Goal: Task Accomplishment & Management: Complete application form

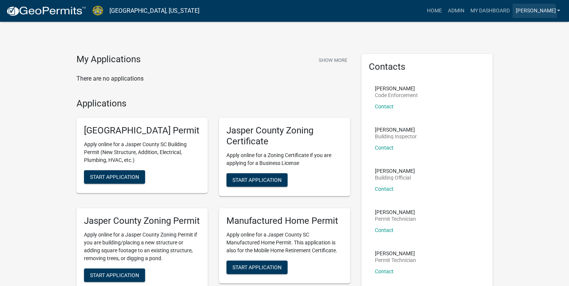
click at [547, 15] on link "[PERSON_NAME]" at bounding box center [537, 11] width 51 height 14
drag, startPoint x: 529, startPoint y: 85, endPoint x: 528, endPoint y: 73, distance: 12.1
click at [529, 85] on div "My Applications Show More There are no applications Applications Jasper County …" at bounding box center [284, 229] width 569 height 458
drag, startPoint x: 554, startPoint y: 0, endPoint x: 411, endPoint y: 42, distance: 149.6
click at [411, 42] on div "My Applications Show More There are no applications Applications Jasper County …" at bounding box center [284, 229] width 569 height 458
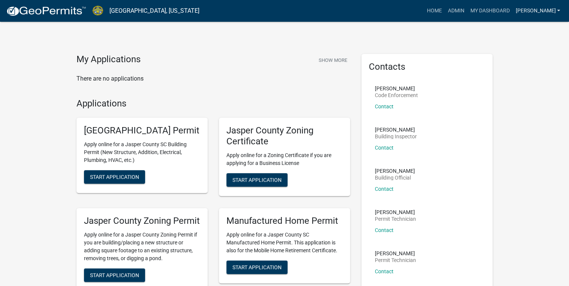
click at [548, 12] on link "[PERSON_NAME]" at bounding box center [537, 11] width 51 height 14
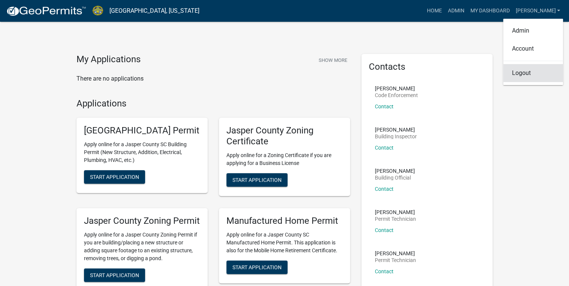
click at [522, 76] on link "Logout" at bounding box center [533, 73] width 60 height 18
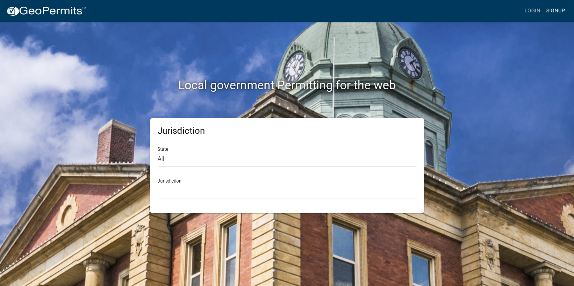
click at [546, 10] on link "Signup" at bounding box center [555, 11] width 25 height 14
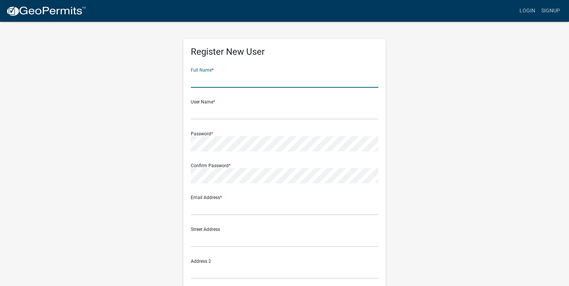
click at [204, 82] on input "text" at bounding box center [284, 79] width 187 height 15
click at [529, 12] on link "Login" at bounding box center [528, 11] width 22 height 14
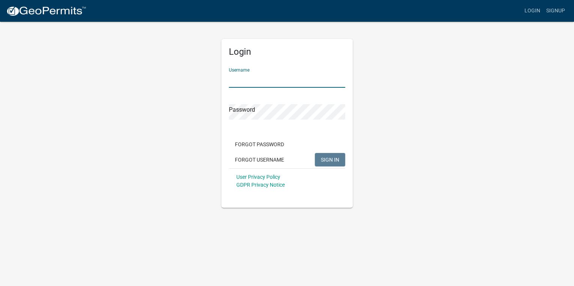
click at [265, 84] on input "Username" at bounding box center [287, 79] width 116 height 15
type input "[PERSON_NAME]"
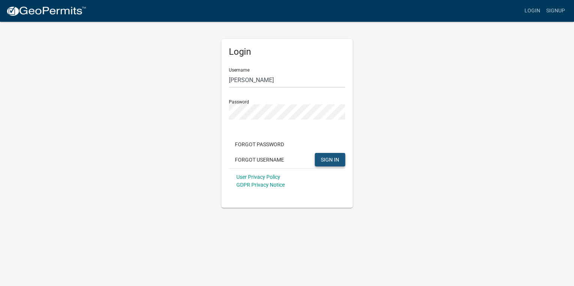
click at [321, 160] on span "SIGN IN" at bounding box center [329, 159] width 18 height 6
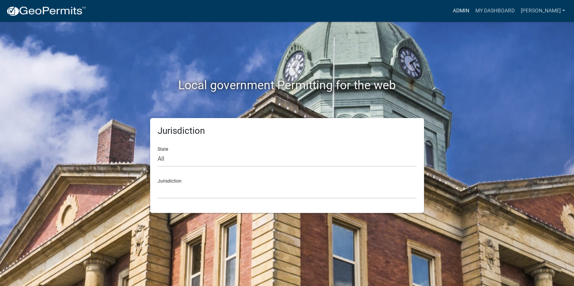
click at [472, 7] on link "Admin" at bounding box center [460, 11] width 22 height 14
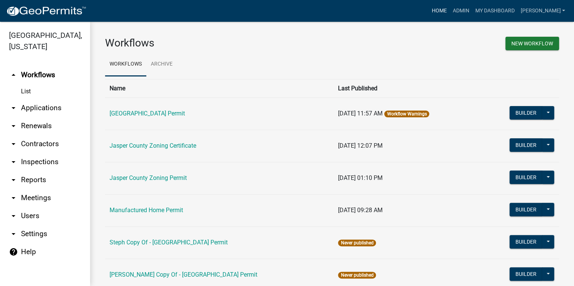
click at [449, 13] on link "Home" at bounding box center [438, 11] width 21 height 14
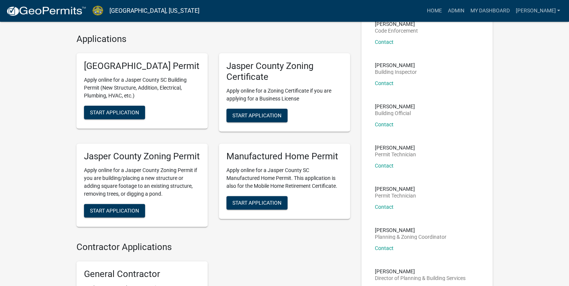
scroll to position [90, 0]
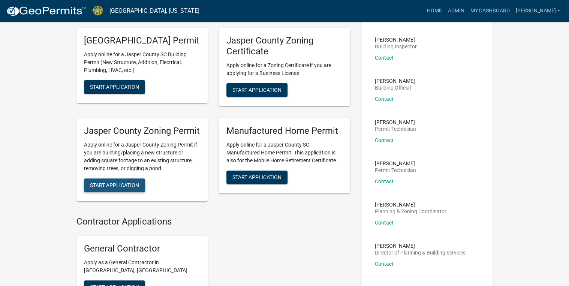
click at [104, 192] on button "Start Application" at bounding box center [114, 184] width 61 height 13
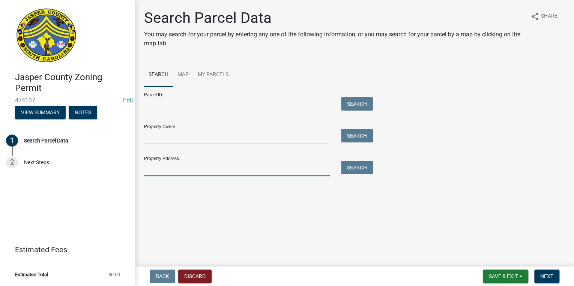
click at [153, 172] on input "Property Address:" at bounding box center [237, 168] width 186 height 15
paste input "[PHONE_NUMBER]"
type input "0"
click at [157, 107] on input "Parcel ID:" at bounding box center [237, 104] width 186 height 15
paste input "[PHONE_NUMBER]"
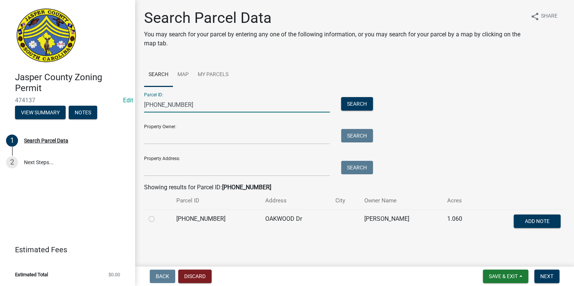
type input "[PHONE_NUMBER]"
click at [148, 220] on td at bounding box center [158, 222] width 28 height 25
click at [157, 214] on label at bounding box center [157, 214] width 0 height 0
click at [157, 219] on input "radio" at bounding box center [159, 216] width 5 height 5
radio input "true"
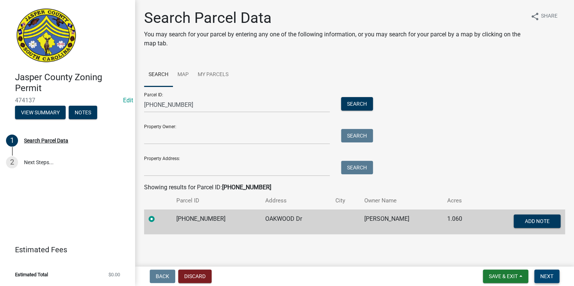
click at [542, 278] on span "Next" at bounding box center [546, 276] width 13 height 6
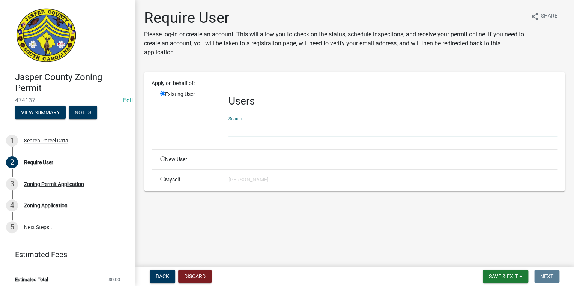
click at [271, 132] on input "text" at bounding box center [392, 128] width 329 height 15
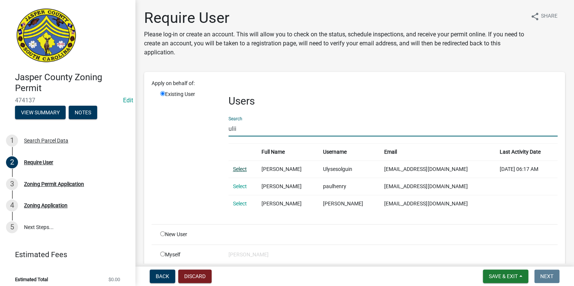
type input "ulii"
click at [237, 166] on link "Select" at bounding box center [240, 169] width 14 height 6
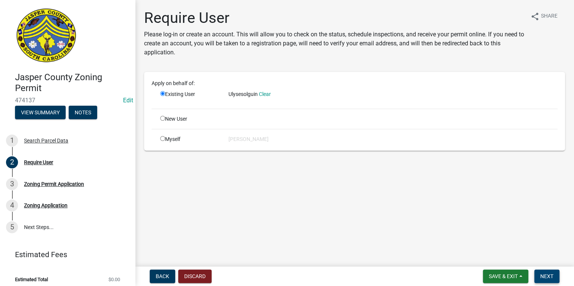
click at [541, 279] on button "Next" at bounding box center [546, 276] width 25 height 13
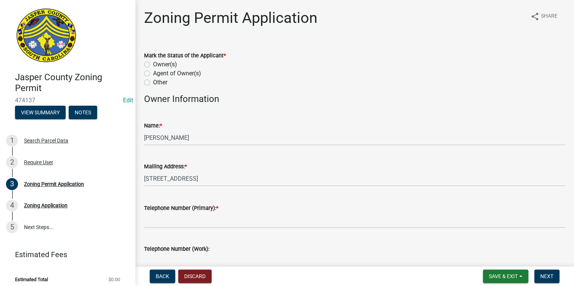
click at [153, 65] on label "Owner(s)" at bounding box center [165, 64] width 24 height 9
click at [153, 65] on input "Owner(s)" at bounding box center [155, 62] width 5 height 5
radio input "true"
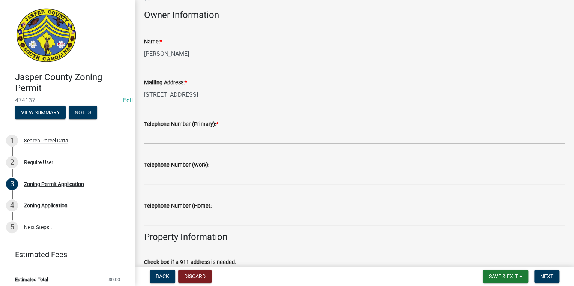
scroll to position [90, 0]
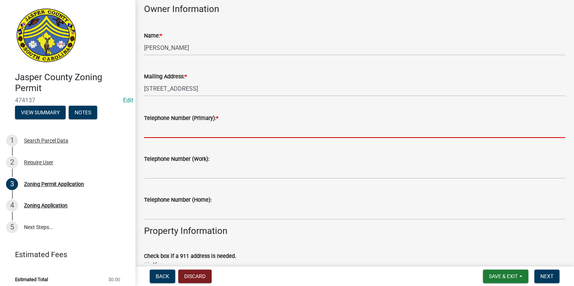
click at [212, 133] on input "Telephone Number (Primary): *" at bounding box center [354, 130] width 421 height 15
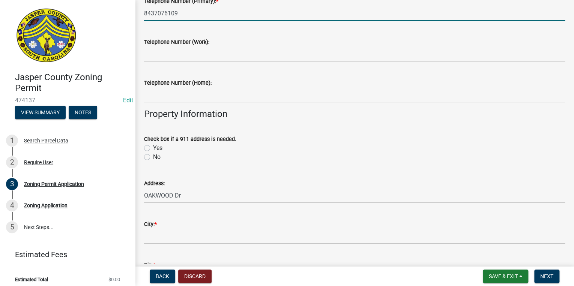
scroll to position [240, 0]
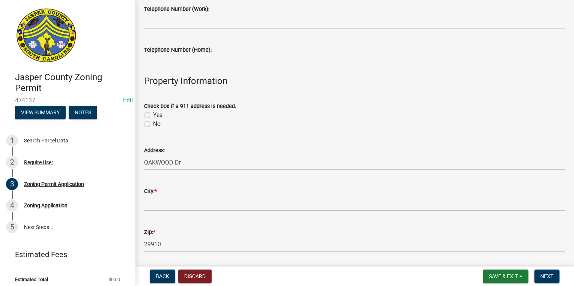
type input "8437076109"
click at [153, 121] on label "No" at bounding box center [156, 124] width 7 height 9
click at [153, 121] on input "No" at bounding box center [155, 122] width 5 height 5
radio input "true"
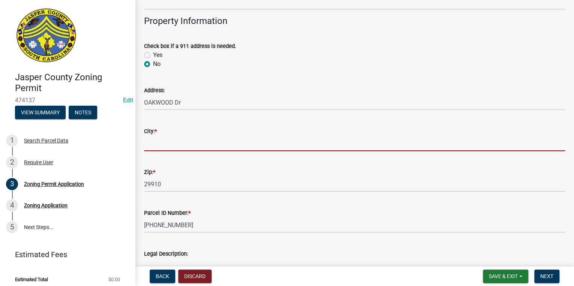
click at [184, 150] on input "City: *" at bounding box center [354, 143] width 421 height 15
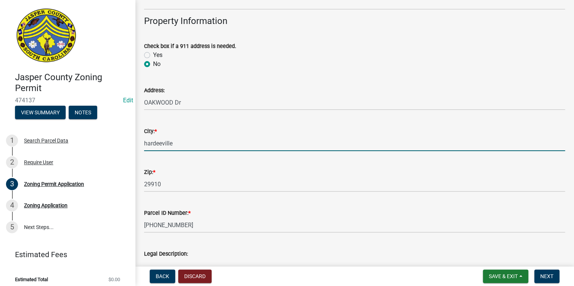
type input "hardeeville"
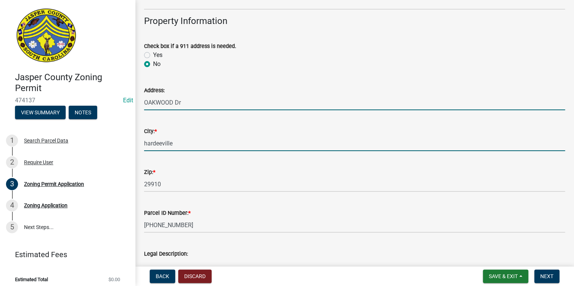
click at [145, 103] on input "OAKWOOD Dr" at bounding box center [354, 102] width 421 height 15
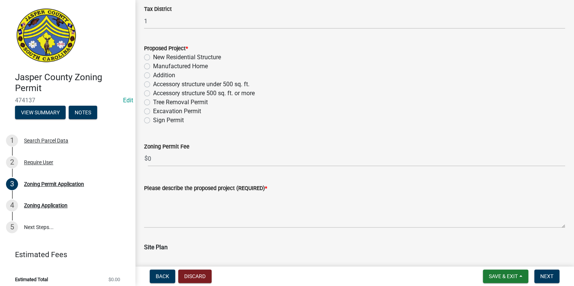
scroll to position [660, 0]
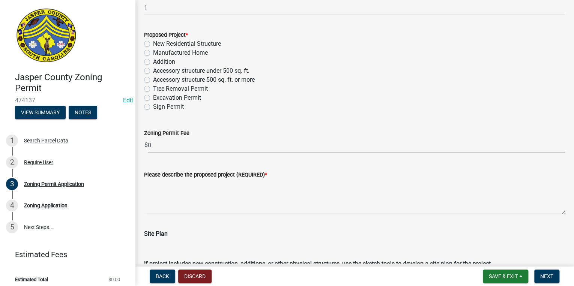
type input "[STREET_ADDRESS]"
click at [153, 79] on label "Accessory structure 500 sq. ft. or more" at bounding box center [204, 79] width 102 height 9
click at [153, 79] on input "Accessory structure 500 sq. ft. or more" at bounding box center [155, 77] width 5 height 5
radio input "true"
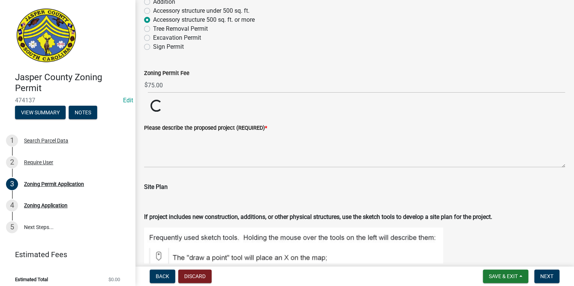
scroll to position [750, 0]
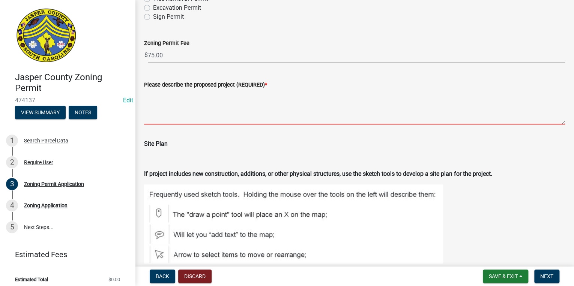
click at [170, 118] on textarea "Please describe the proposed project (REQUIRED) *" at bounding box center [354, 106] width 421 height 35
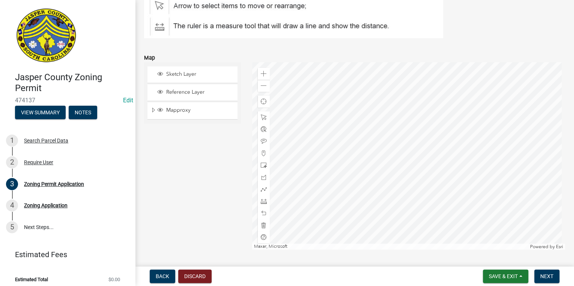
scroll to position [1050, 0]
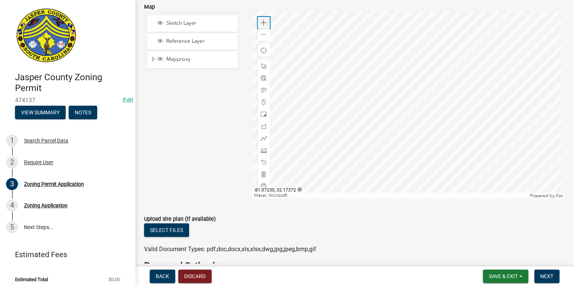
click at [261, 24] on span at bounding box center [264, 23] width 6 height 6
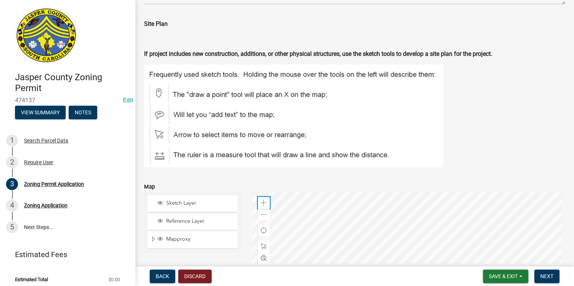
scroll to position [810, 0]
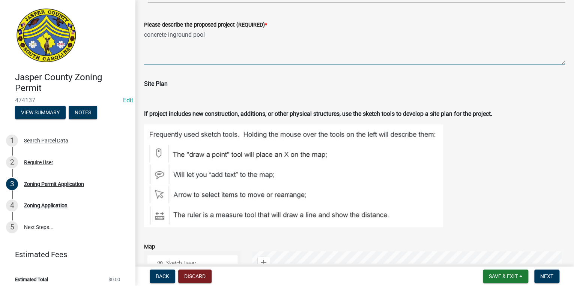
click at [219, 34] on textarea "concrete inground pool" at bounding box center [354, 46] width 421 height 35
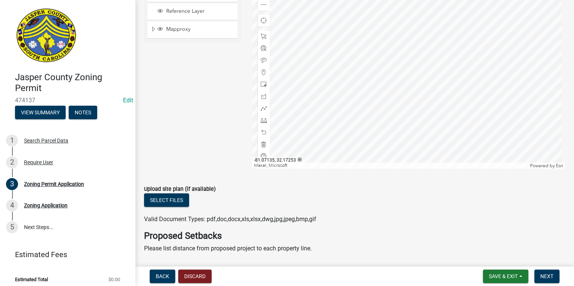
scroll to position [1020, 0]
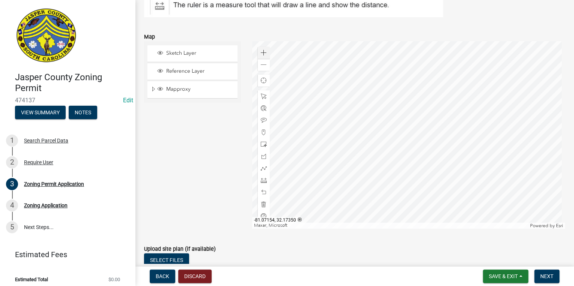
type textarea "concrete inground pool - 5'6 deep"
click at [261, 55] on span at bounding box center [264, 53] width 6 height 6
click at [262, 65] on span at bounding box center [264, 65] width 6 height 6
click at [267, 180] on div at bounding box center [264, 180] width 12 height 12
click at [383, 125] on div at bounding box center [408, 134] width 313 height 187
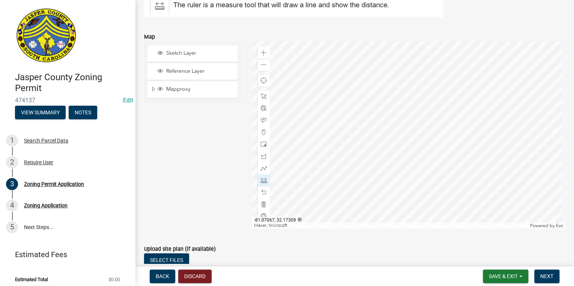
click at [391, 117] on div at bounding box center [408, 134] width 313 height 187
click at [383, 125] on div at bounding box center [408, 134] width 313 height 187
click at [264, 183] on span at bounding box center [264, 180] width 6 height 6
click at [262, 181] on span at bounding box center [264, 180] width 6 height 6
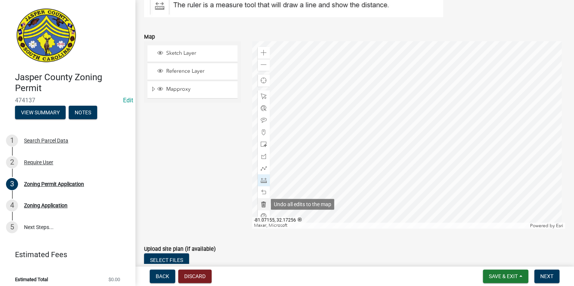
click at [264, 206] on span at bounding box center [264, 204] width 6 height 6
click at [379, 130] on div at bounding box center [408, 134] width 313 height 187
click at [261, 179] on span at bounding box center [264, 180] width 6 height 6
click at [398, 156] on div at bounding box center [408, 134] width 313 height 187
click at [406, 142] on div at bounding box center [408, 134] width 313 height 187
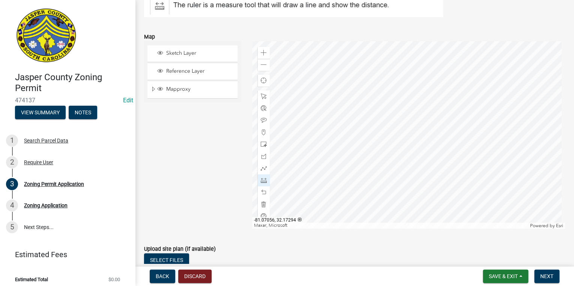
click at [405, 142] on div at bounding box center [408, 134] width 313 height 187
click at [261, 184] on div at bounding box center [264, 180] width 12 height 12
click at [261, 201] on span at bounding box center [264, 204] width 6 height 6
drag, startPoint x: 263, startPoint y: 177, endPoint x: 267, endPoint y: 174, distance: 4.4
click at [262, 177] on div at bounding box center [264, 180] width 12 height 12
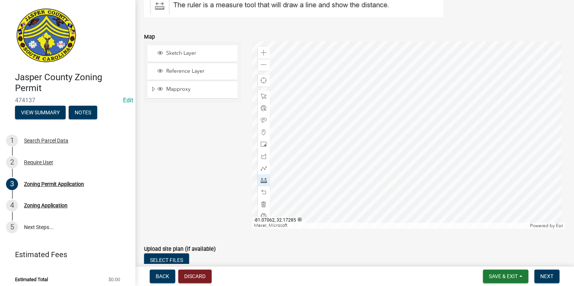
click at [398, 158] on div at bounding box center [408, 134] width 313 height 187
click at [407, 145] on div at bounding box center [408, 134] width 313 height 187
click at [399, 158] on div at bounding box center [408, 134] width 313 height 187
click at [393, 148] on div at bounding box center [408, 134] width 313 height 187
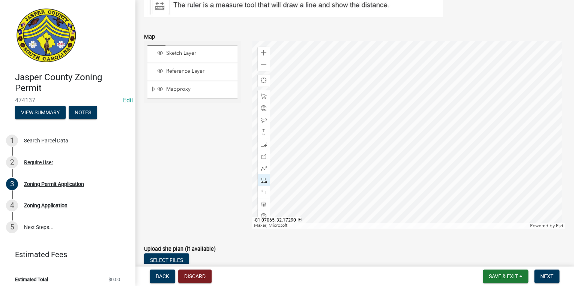
click at [393, 148] on div at bounding box center [408, 134] width 313 height 187
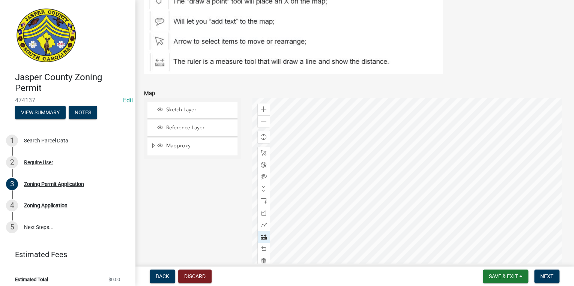
scroll to position [960, 0]
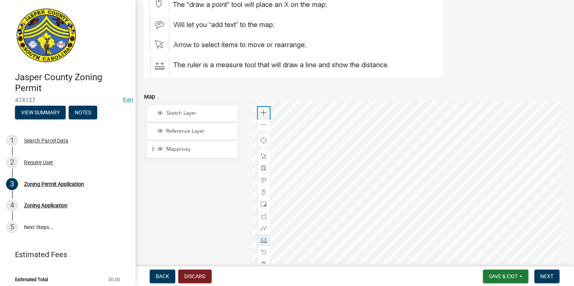
click at [261, 112] on span at bounding box center [264, 113] width 6 height 6
click at [466, 121] on div at bounding box center [408, 194] width 313 height 187
click at [404, 178] on div at bounding box center [408, 194] width 313 height 187
click at [422, 159] on div at bounding box center [408, 194] width 313 height 187
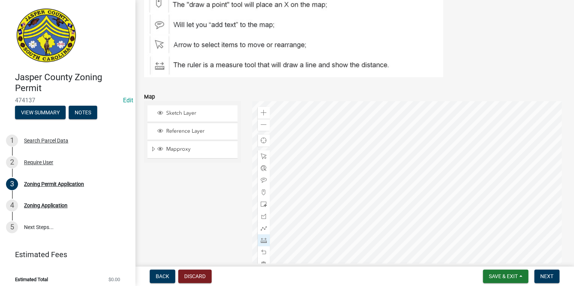
click at [422, 159] on div at bounding box center [408, 194] width 313 height 187
click at [421, 159] on div at bounding box center [408, 194] width 313 height 187
click at [432, 171] on div at bounding box center [408, 194] width 313 height 187
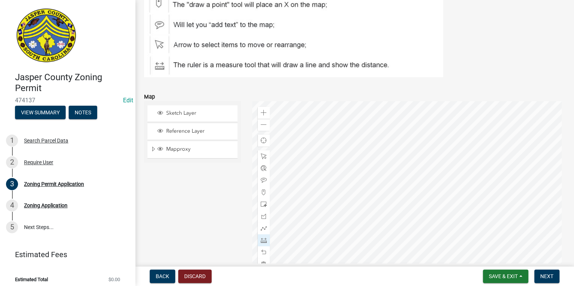
click at [452, 142] on div at bounding box center [408, 194] width 313 height 187
click at [460, 165] on div at bounding box center [408, 194] width 313 height 187
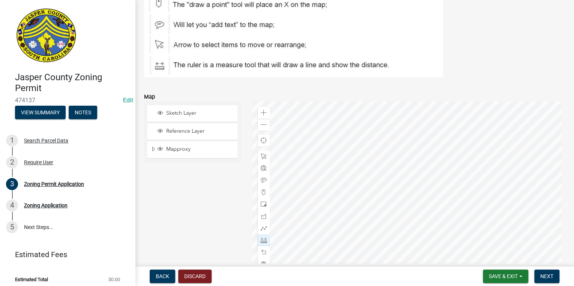
scroll to position [990, 0]
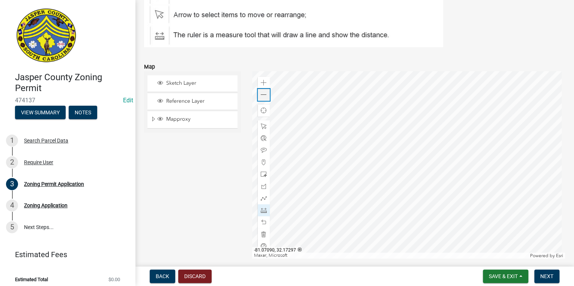
click at [262, 95] on span at bounding box center [264, 95] width 6 height 6
click at [264, 94] on span at bounding box center [264, 95] width 6 height 6
click at [264, 84] on span at bounding box center [264, 83] width 6 height 6
click at [263, 96] on span at bounding box center [264, 95] width 6 height 6
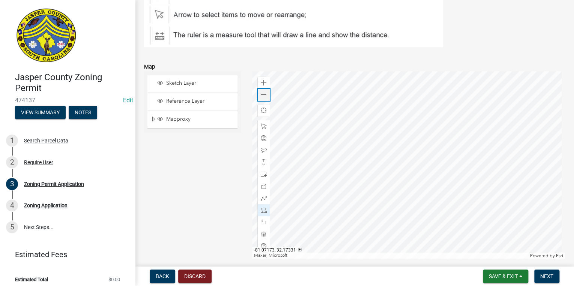
click at [263, 96] on span at bounding box center [264, 95] width 6 height 6
click at [441, 192] on div at bounding box center [408, 164] width 313 height 187
click at [414, 166] on div at bounding box center [408, 164] width 313 height 187
click at [392, 177] on div at bounding box center [408, 164] width 313 height 187
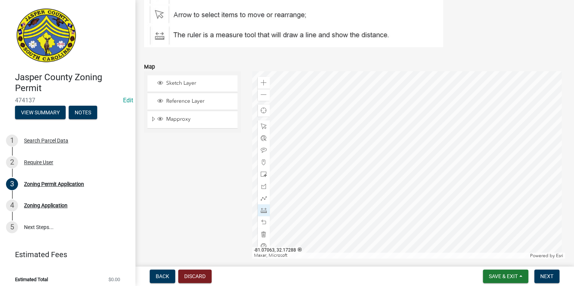
click at [408, 164] on div at bounding box center [408, 164] width 313 height 187
click at [376, 114] on div at bounding box center [408, 164] width 313 height 187
click at [408, 157] on div at bounding box center [408, 164] width 313 height 187
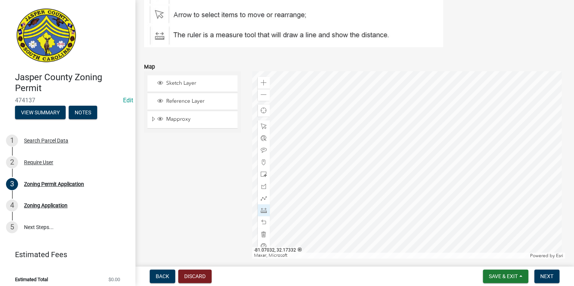
click at [452, 91] on div at bounding box center [408, 164] width 313 height 187
click at [419, 156] on div at bounding box center [408, 164] width 313 height 187
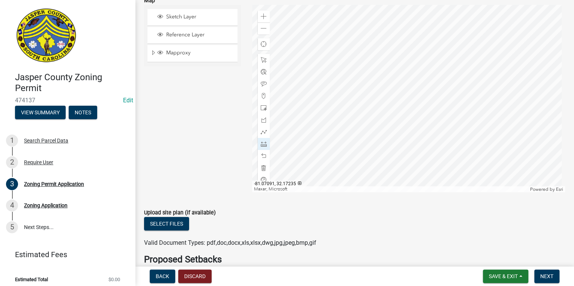
scroll to position [1020, 0]
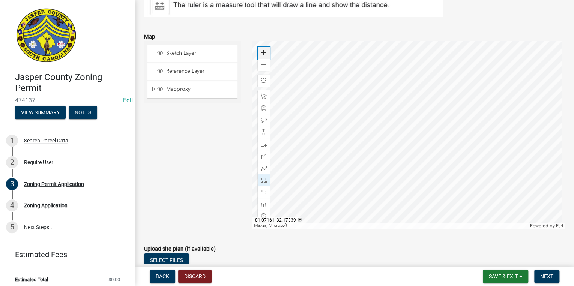
click at [264, 50] on span at bounding box center [264, 53] width 6 height 6
click at [262, 51] on span at bounding box center [264, 53] width 6 height 6
click at [263, 65] on span at bounding box center [264, 65] width 6 height 6
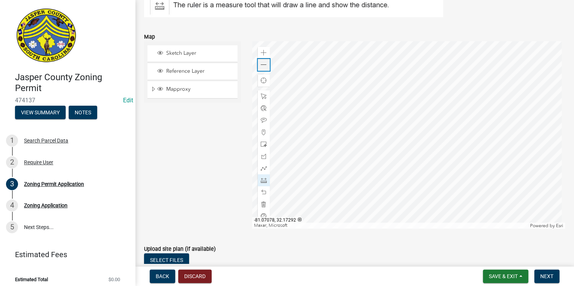
click at [263, 65] on span at bounding box center [264, 65] width 6 height 6
click at [261, 54] on span at bounding box center [264, 53] width 6 height 6
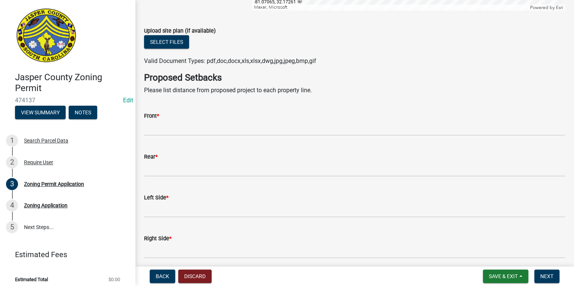
scroll to position [1289, 0]
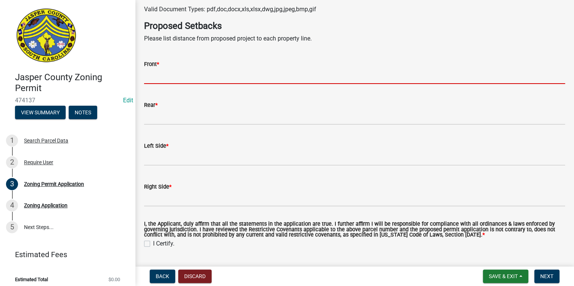
drag, startPoint x: 195, startPoint y: 76, endPoint x: 189, endPoint y: 81, distance: 8.2
click at [195, 76] on input "Front *" at bounding box center [354, 76] width 421 height 15
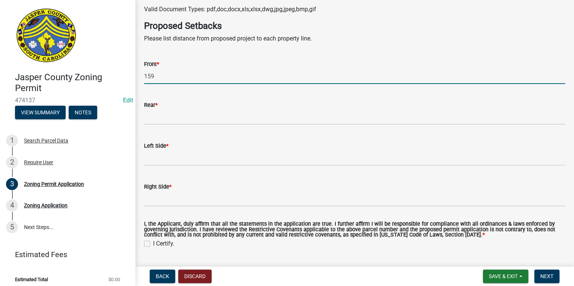
type input "159"
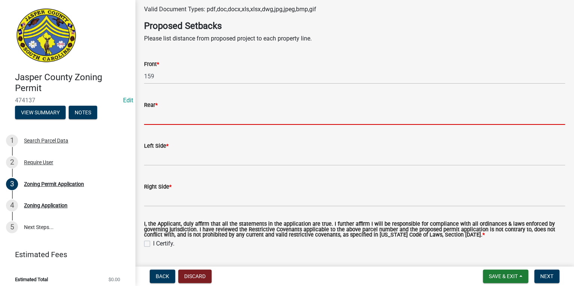
click at [171, 115] on input "Rear *" at bounding box center [354, 116] width 421 height 15
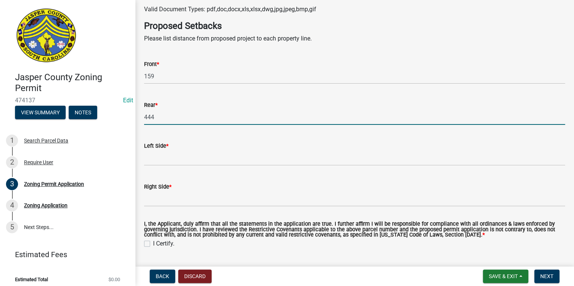
type input "444"
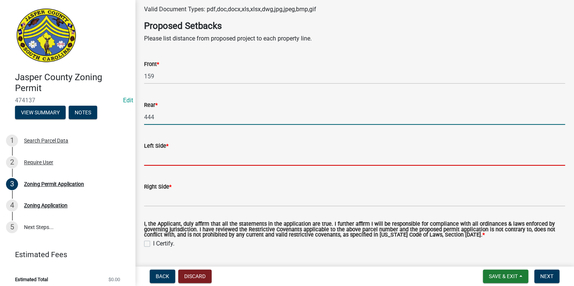
click at [150, 159] on input "Left Side *" at bounding box center [354, 157] width 421 height 15
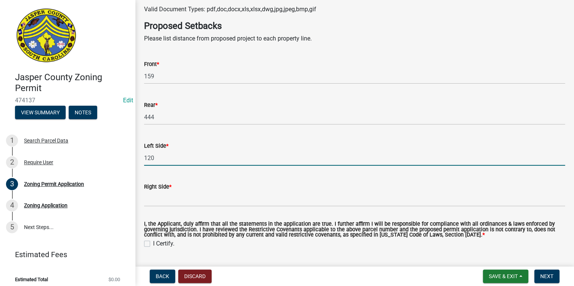
type input "120"
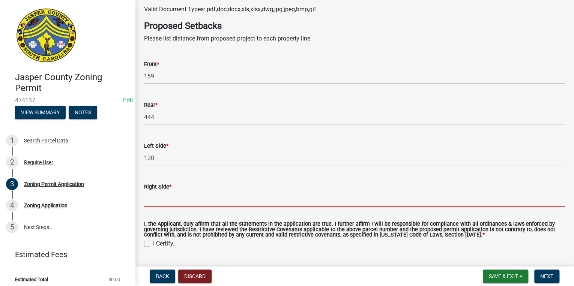
click at [149, 201] on input "Right Side *" at bounding box center [354, 198] width 421 height 15
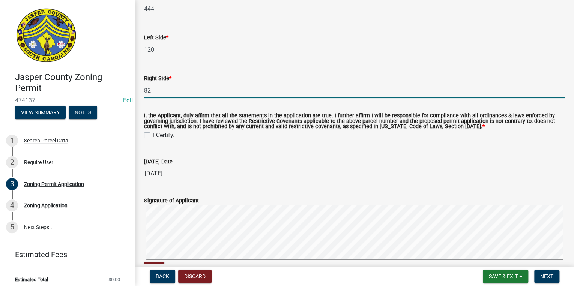
scroll to position [1409, 0]
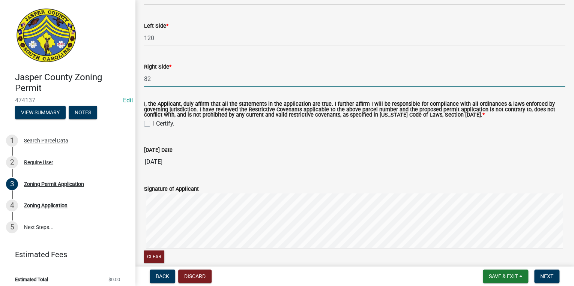
type input "82"
click at [153, 125] on label "I Certify." at bounding box center [163, 123] width 21 height 9
click at [153, 124] on input "I Certify." at bounding box center [155, 121] width 5 height 5
checkbox input "true"
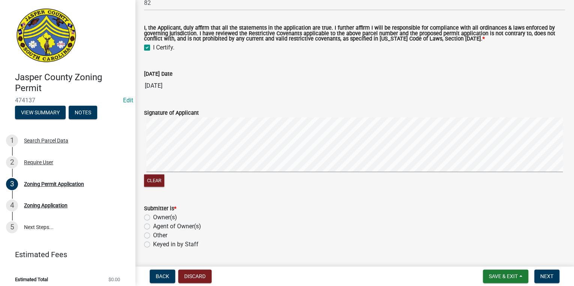
scroll to position [1499, 0]
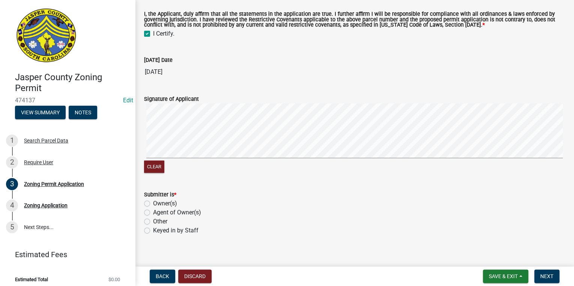
click at [153, 202] on label "Owner(s)" at bounding box center [165, 203] width 24 height 9
click at [153, 202] on input "Owner(s)" at bounding box center [155, 201] width 5 height 5
radio input "true"
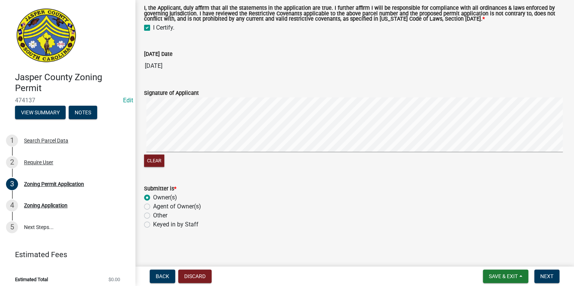
scroll to position [1507, 0]
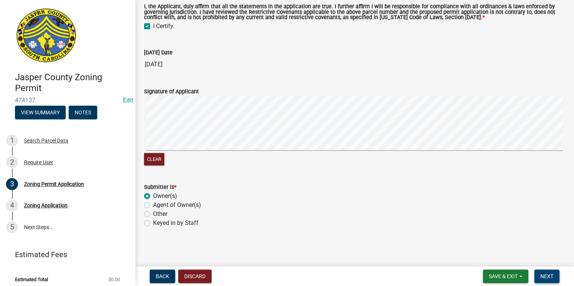
click at [543, 273] on span "Next" at bounding box center [546, 276] width 13 height 6
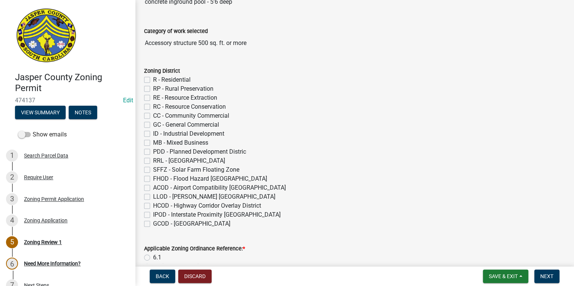
scroll to position [90, 0]
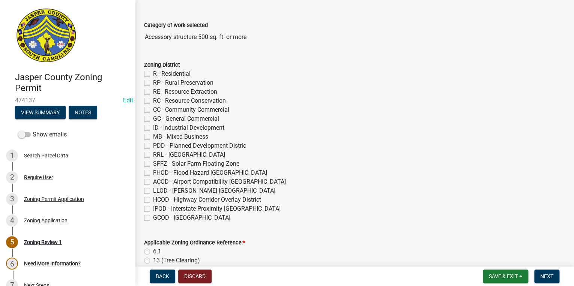
click at [153, 75] on label "R - Residential" at bounding box center [171, 73] width 37 height 9
click at [153, 74] on input "R - Residential" at bounding box center [155, 71] width 5 height 5
checkbox input "true"
checkbox input "false"
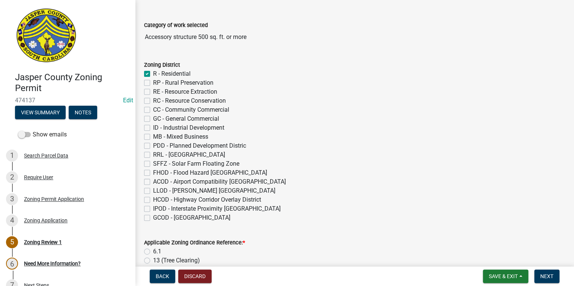
checkbox input "false"
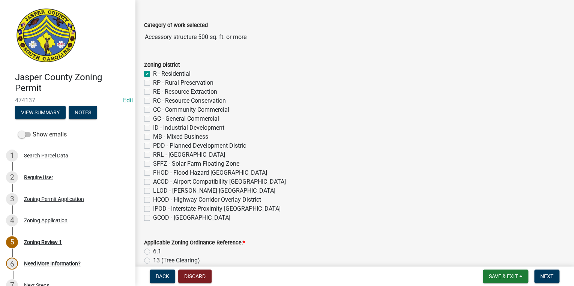
checkbox input "false"
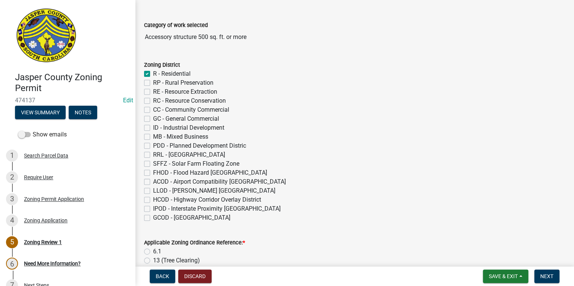
checkbox input "false"
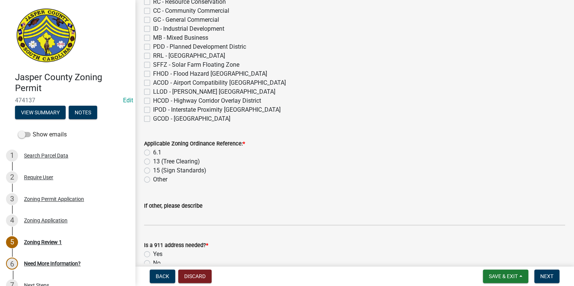
scroll to position [210, 0]
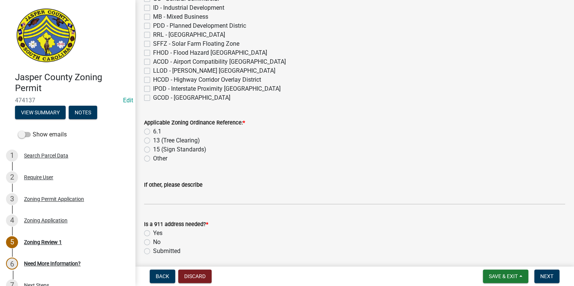
click at [153, 132] on label "6.1" at bounding box center [157, 131] width 8 height 9
click at [153, 132] on input "6.1" at bounding box center [155, 129] width 5 height 5
radio input "true"
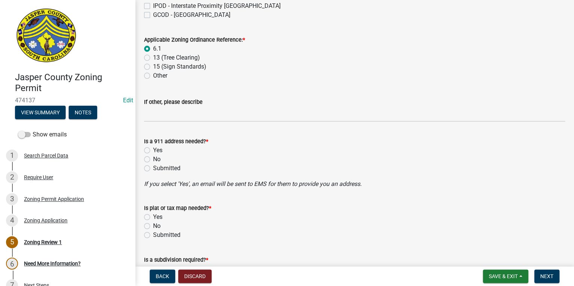
scroll to position [300, 0]
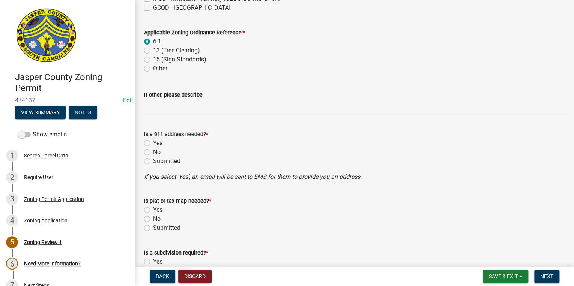
click at [153, 152] on label "No" at bounding box center [156, 152] width 7 height 9
click at [153, 152] on input "No" at bounding box center [155, 150] width 5 height 5
radio input "true"
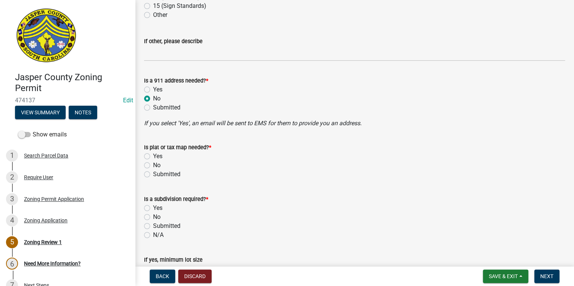
scroll to position [390, 0]
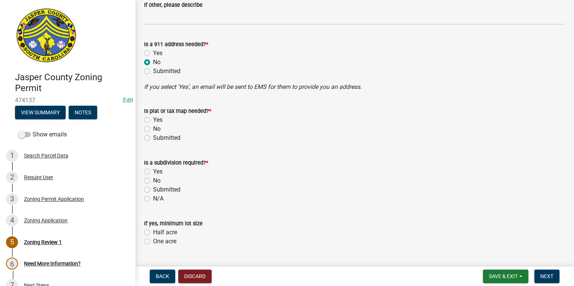
click at [153, 129] on label "No" at bounding box center [156, 128] width 7 height 9
click at [153, 129] on input "No" at bounding box center [155, 126] width 5 height 5
radio input "true"
click at [153, 179] on label "No" at bounding box center [156, 180] width 7 height 9
click at [153, 179] on input "No" at bounding box center [155, 178] width 5 height 5
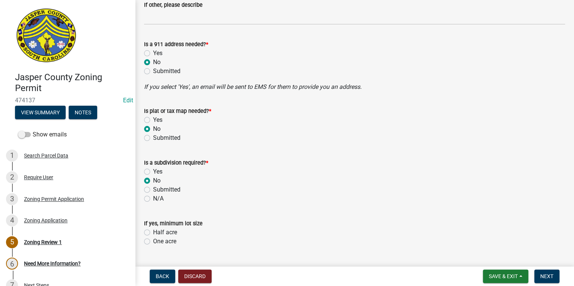
radio input "true"
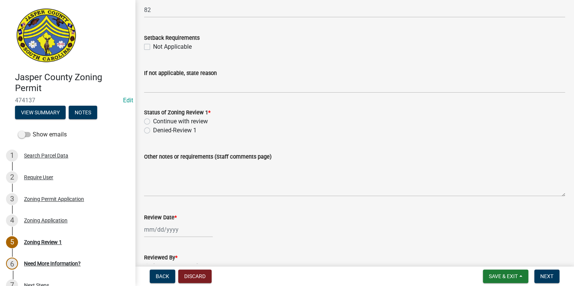
scroll to position [1308, 0]
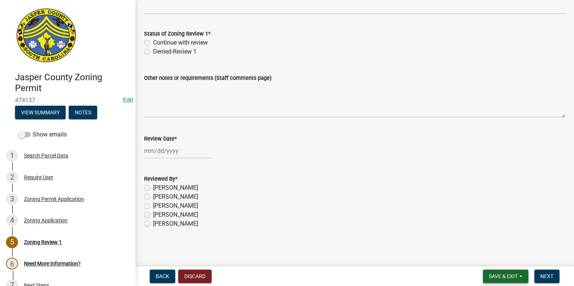
click at [510, 279] on span "Save & Exit" at bounding box center [502, 276] width 29 height 6
click at [498, 256] on button "Save & Exit" at bounding box center [498, 257] width 60 height 18
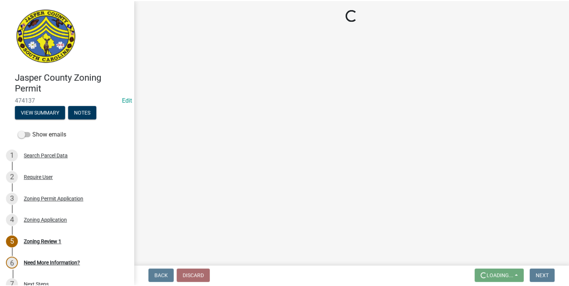
scroll to position [0, 0]
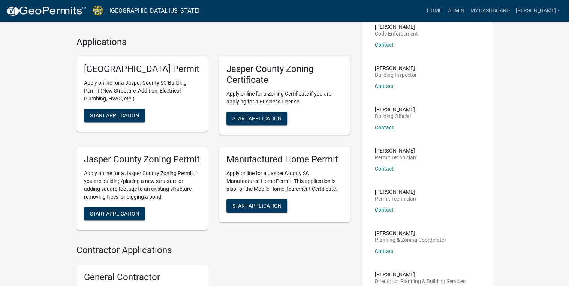
scroll to position [60, 0]
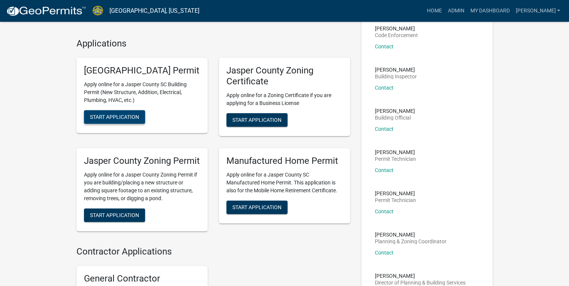
click at [106, 120] on span "Start Application" at bounding box center [114, 117] width 49 height 6
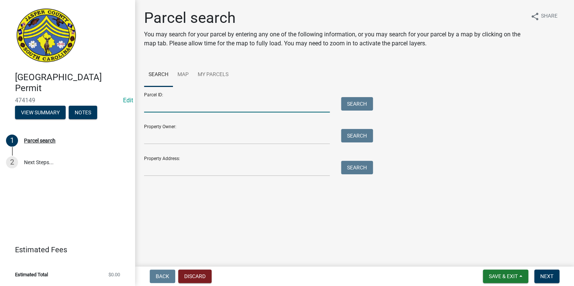
click at [150, 104] on input "Parcel ID:" at bounding box center [237, 104] width 186 height 15
paste input "[PHONE_NUMBER]"
type input "[PHONE_NUMBER]"
click at [360, 100] on button "Search" at bounding box center [357, 103] width 32 height 13
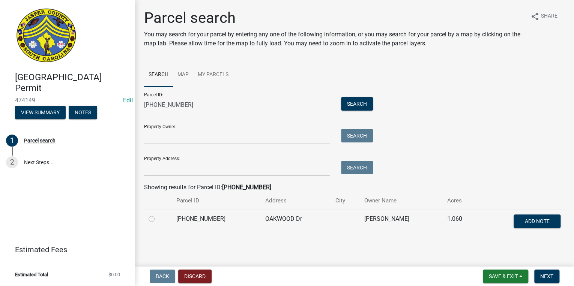
click at [157, 214] on label at bounding box center [157, 214] width 0 height 0
click at [157, 219] on input "radio" at bounding box center [159, 216] width 5 height 5
radio input "true"
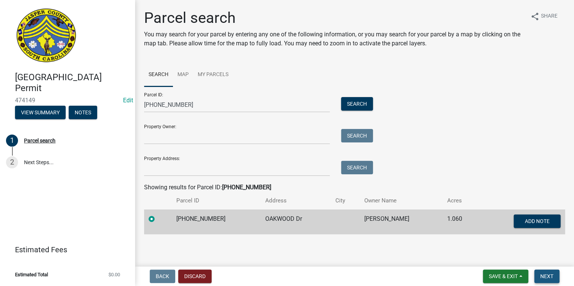
click at [545, 275] on span "Next" at bounding box center [546, 276] width 13 height 6
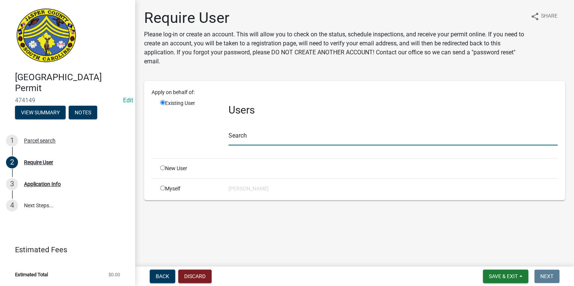
drag, startPoint x: 268, startPoint y: 139, endPoint x: 282, endPoint y: 135, distance: 14.0
click at [268, 139] on input "text" at bounding box center [392, 137] width 329 height 15
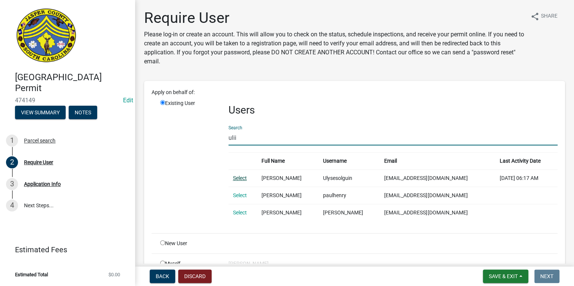
type input "ulii"
click at [235, 178] on link "Select" at bounding box center [240, 178] width 14 height 6
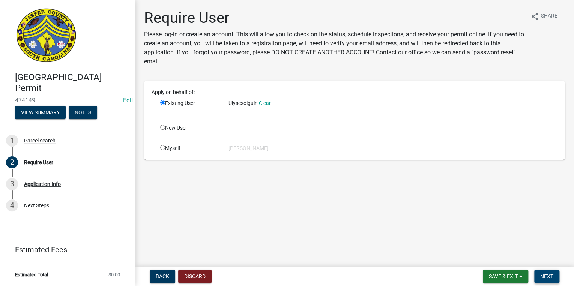
click at [550, 279] on span "Next" at bounding box center [546, 276] width 13 height 6
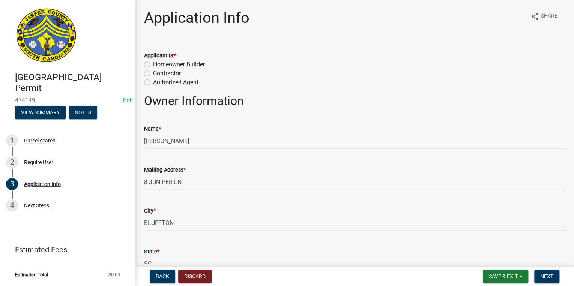
click at [153, 64] on label "Homeowner Builder" at bounding box center [179, 64] width 52 height 9
click at [153, 64] on input "Homeowner Builder" at bounding box center [155, 62] width 5 height 5
radio input "true"
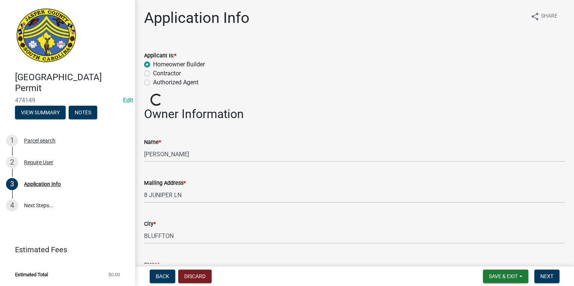
scroll to position [30, 0]
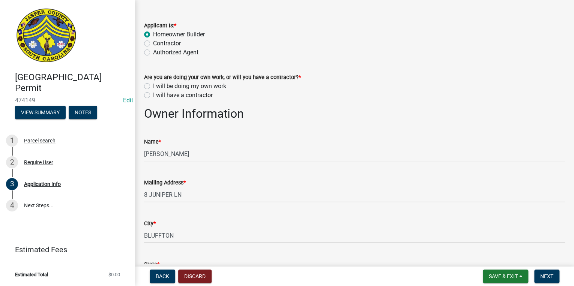
click at [153, 87] on label "I will be doing my own work" at bounding box center [189, 86] width 73 height 9
click at [153, 87] on input "I will be doing my own work" at bounding box center [155, 84] width 5 height 5
radio input "true"
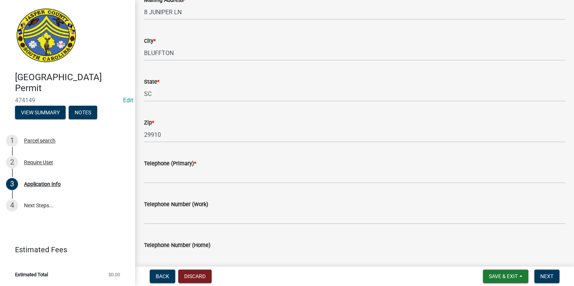
scroll to position [270, 0]
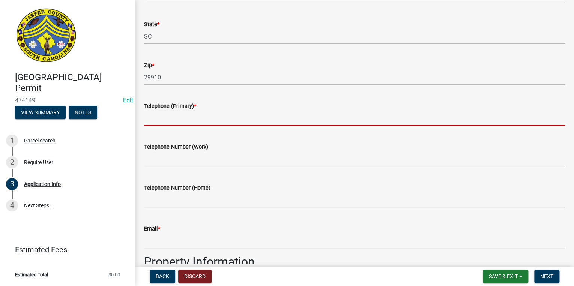
click at [181, 120] on input "Telephone (Primary) *" at bounding box center [354, 118] width 421 height 15
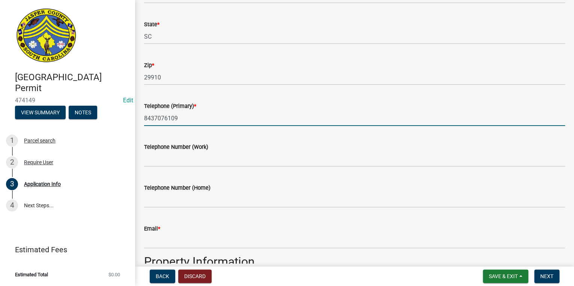
scroll to position [390, 0]
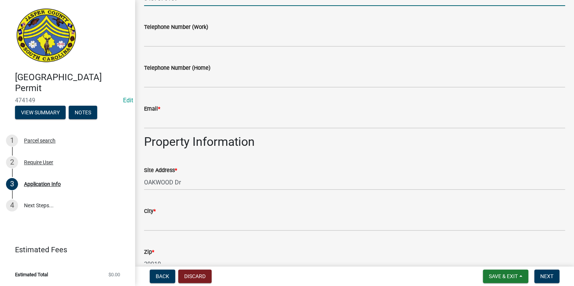
type input "8437076109"
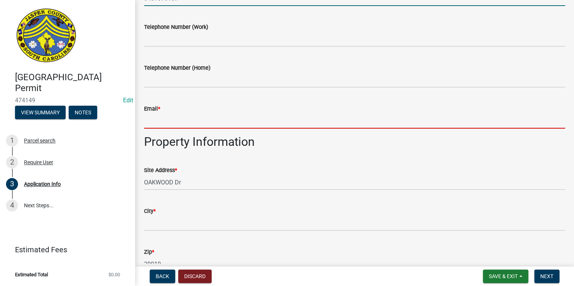
click at [196, 118] on input "Email *" at bounding box center [354, 120] width 421 height 15
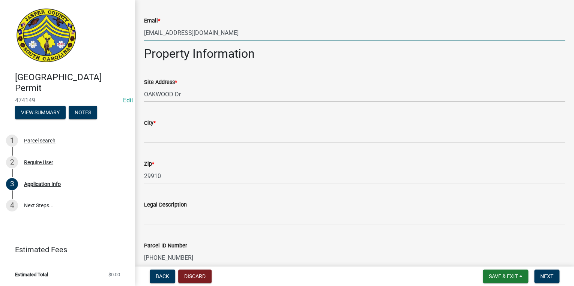
scroll to position [480, 0]
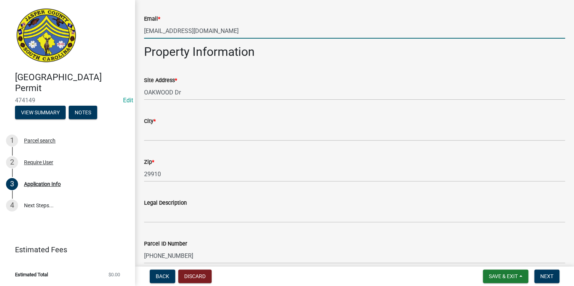
type input "[EMAIL_ADDRESS][DOMAIN_NAME]"
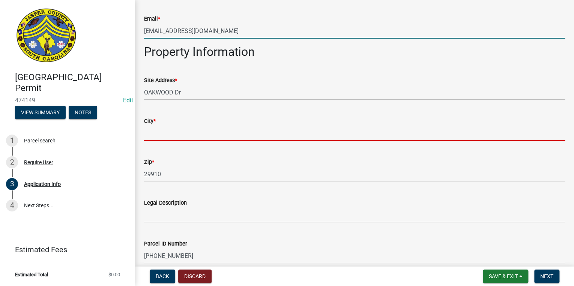
click at [166, 133] on input "City *" at bounding box center [354, 133] width 421 height 15
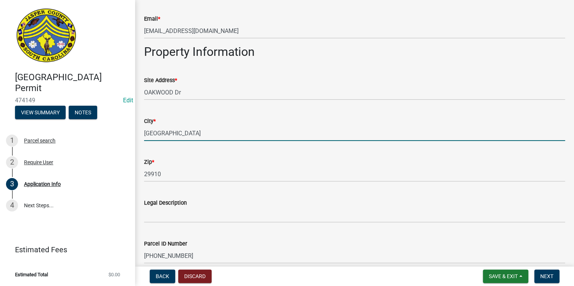
type input "[GEOGRAPHIC_DATA]"
drag, startPoint x: 142, startPoint y: 90, endPoint x: 148, endPoint y: 94, distance: 7.8
click at [142, 90] on div "Site Address * [GEOGRAPHIC_DATA]" at bounding box center [354, 82] width 432 height 35
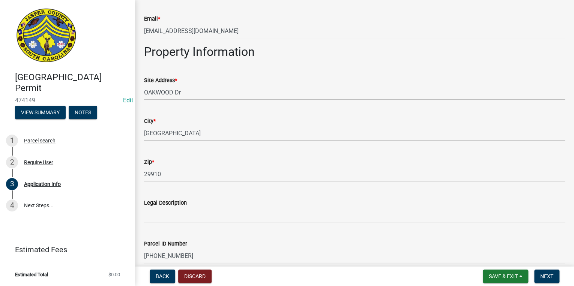
click at [143, 95] on div "Site Address * [GEOGRAPHIC_DATA]" at bounding box center [354, 82] width 432 height 35
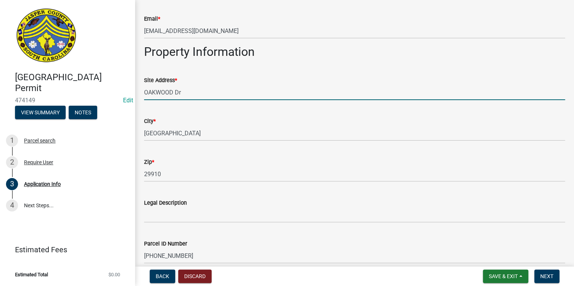
click at [144, 94] on input "OAKWOOD Dr" at bounding box center [354, 92] width 421 height 15
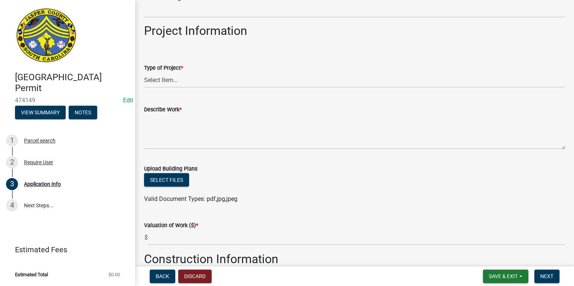
scroll to position [810, 0]
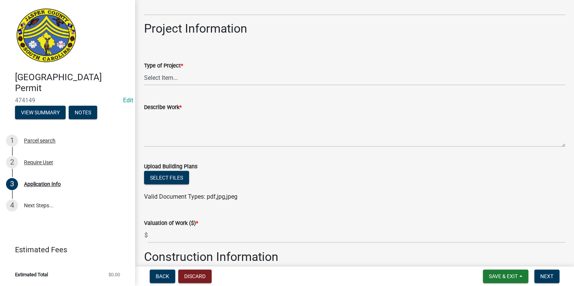
type input "[STREET_ADDRESS]"
click at [163, 77] on select "Select Item... Construction Trailer/Shipping Container Residential Demolition C…" at bounding box center [354, 77] width 421 height 15
click at [144, 70] on select "Select Item... Construction Trailer/Shipping Container Residential Demolition C…" at bounding box center [354, 77] width 421 height 15
select select "11c75861-9ec4-4c30-88de-90992eda9933"
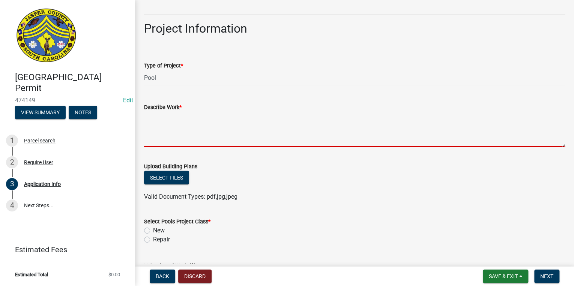
click at [181, 120] on textarea "Describe Work *" at bounding box center [354, 129] width 421 height 35
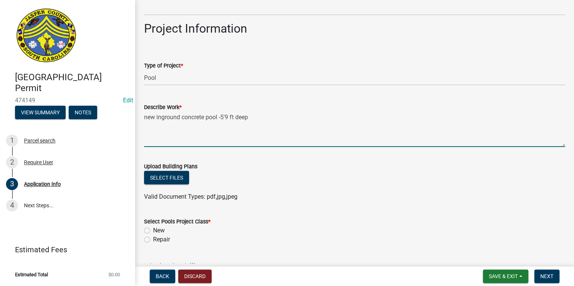
scroll to position [900, 0]
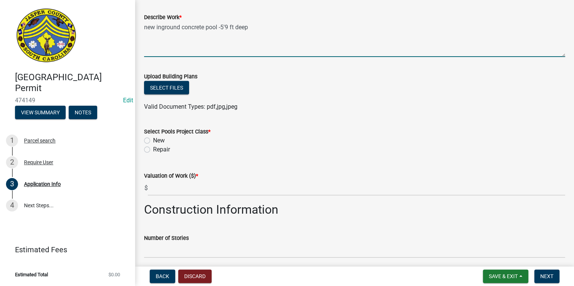
type textarea "new inground concrete pool -5'9 ft deep"
click at [153, 140] on label "New" at bounding box center [159, 140] width 12 height 9
click at [153, 140] on input "New" at bounding box center [155, 138] width 5 height 5
radio input "true"
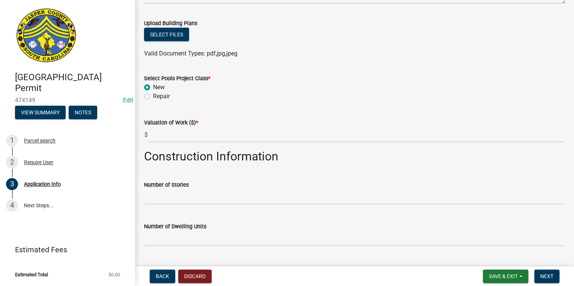
scroll to position [990, 0]
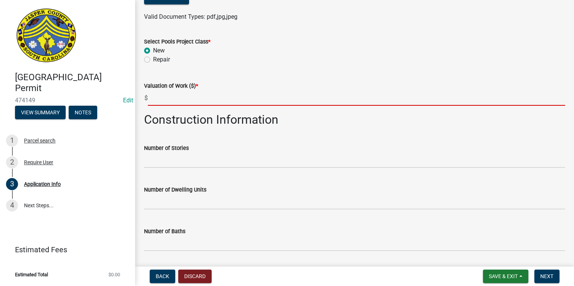
click at [179, 103] on input "text" at bounding box center [356, 97] width 417 height 15
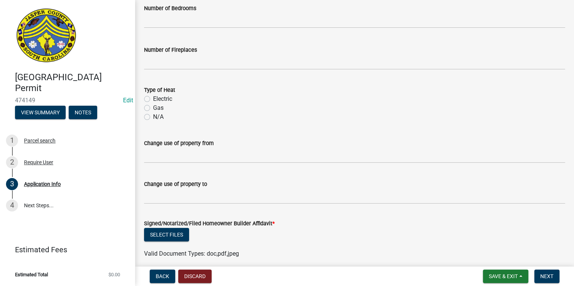
scroll to position [1285, 0]
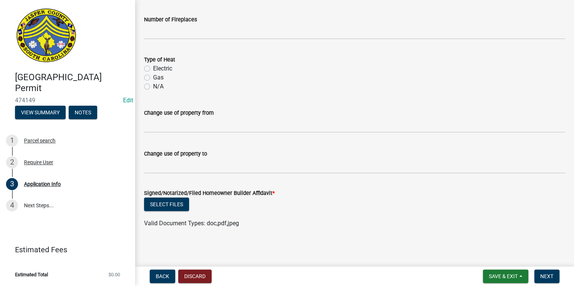
type input "40000"
click at [154, 210] on button "Select files" at bounding box center [166, 204] width 45 height 13
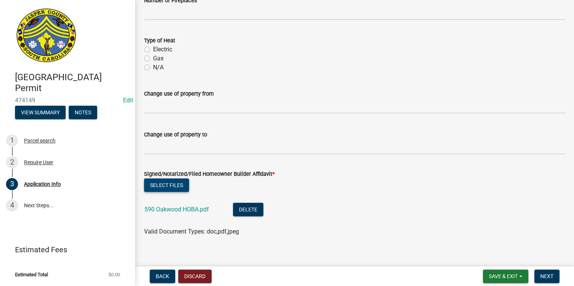
scroll to position [1312, 0]
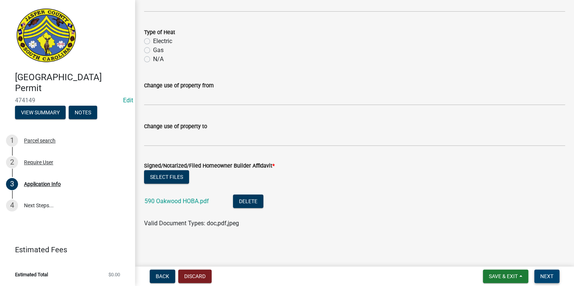
click at [538, 274] on button "Next" at bounding box center [546, 276] width 25 height 13
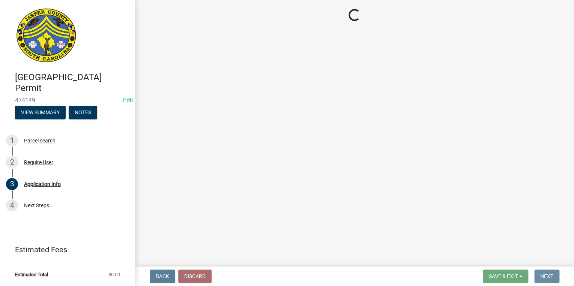
scroll to position [0, 0]
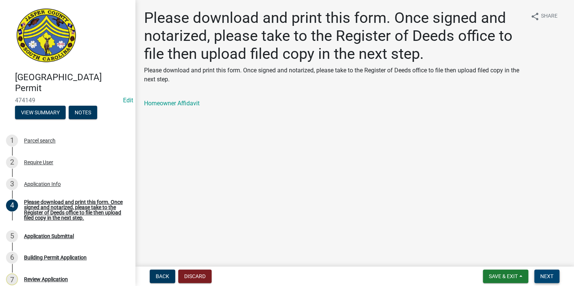
click at [552, 271] on button "Next" at bounding box center [546, 276] width 25 height 13
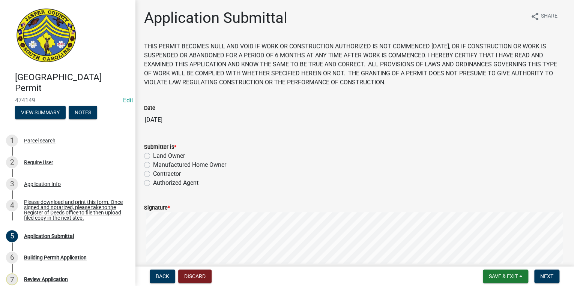
click at [153, 156] on label "Land Owner" at bounding box center [169, 155] width 32 height 9
click at [153, 156] on input "Land Owner" at bounding box center [155, 153] width 5 height 5
radio input "true"
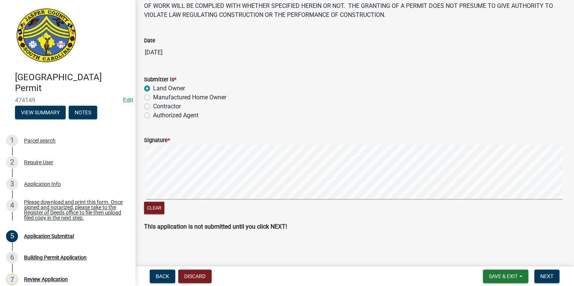
scroll to position [70, 0]
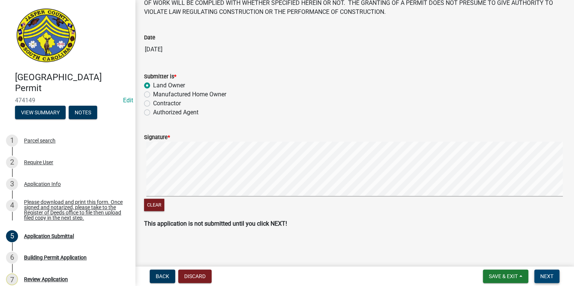
click at [547, 282] on button "Next" at bounding box center [546, 276] width 25 height 13
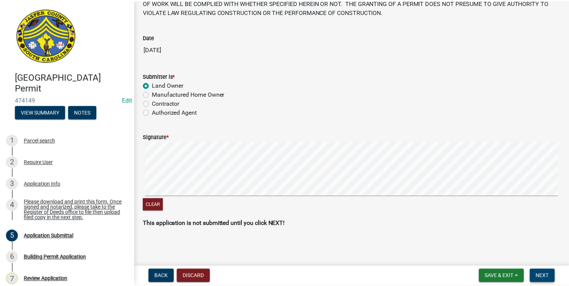
scroll to position [0, 0]
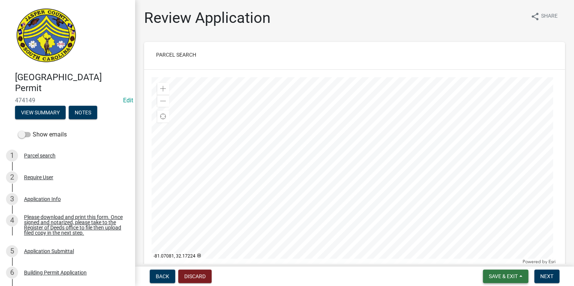
click at [515, 273] on button "Save & Exit" at bounding box center [504, 276] width 45 height 13
click at [497, 256] on button "Save & Exit" at bounding box center [498, 257] width 60 height 18
